Goal: Find specific page/section: Find specific page/section

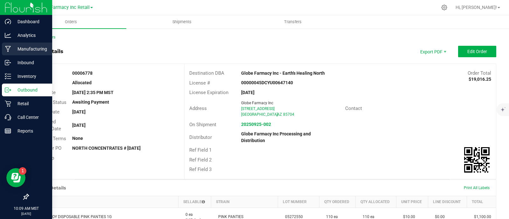
scroll to position [624, 0]
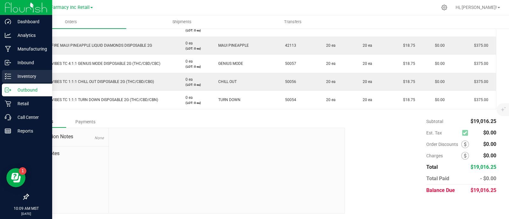
click at [13, 72] on div "Inventory" at bounding box center [27, 76] width 50 height 13
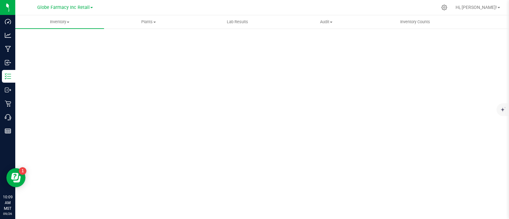
scroll to position [3, 0]
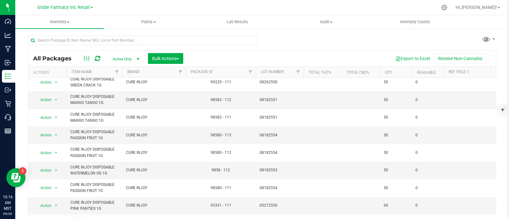
scroll to position [219, 0]
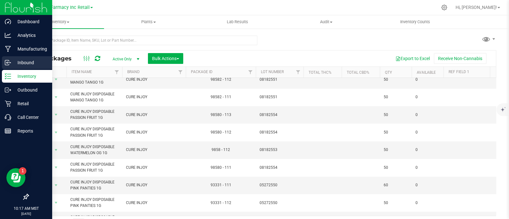
click at [19, 64] on p "Inbound" at bounding box center [30, 63] width 38 height 8
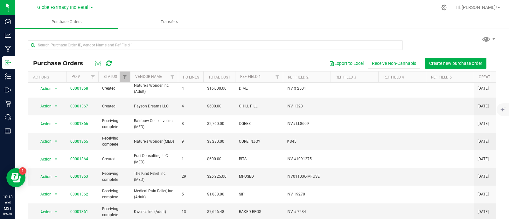
scroll to position [119, 0]
